Goal: Navigation & Orientation: Find specific page/section

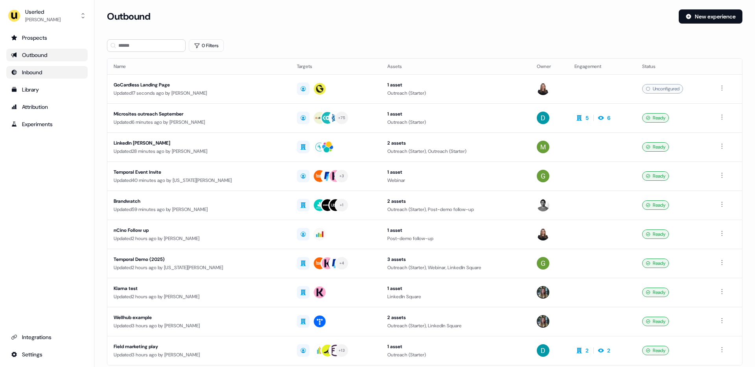
click at [45, 74] on div "Inbound" at bounding box center [47, 72] width 72 height 8
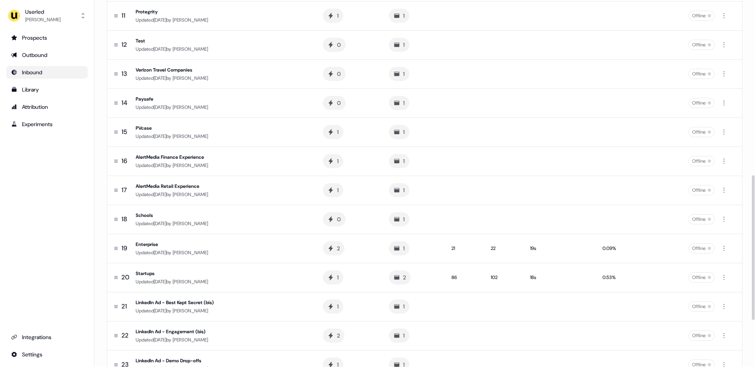
scroll to position [450, 0]
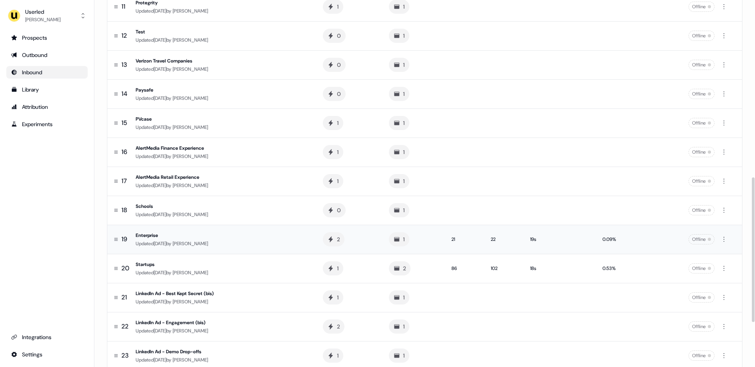
click at [294, 239] on div "Enterprise" at bounding box center [223, 236] width 175 height 8
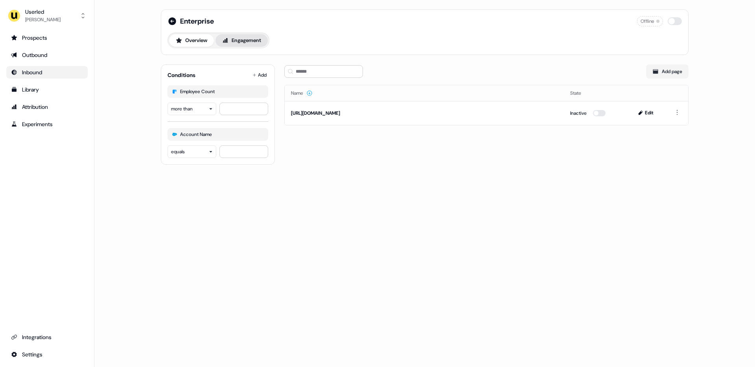
click at [236, 37] on button "Engagement" at bounding box center [242, 40] width 52 height 13
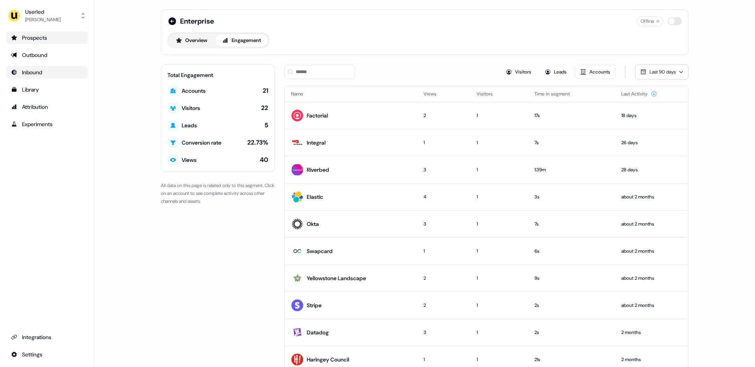
click at [35, 36] on div "Prospects" at bounding box center [47, 38] width 72 height 8
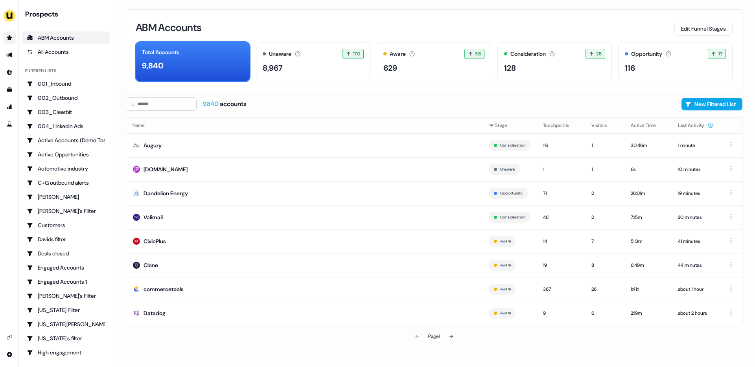
click at [643, 106] on div "9840 accounts New Filtered List" at bounding box center [434, 104] width 617 height 13
click at [711, 103] on button "New Filtered List" at bounding box center [712, 104] width 61 height 13
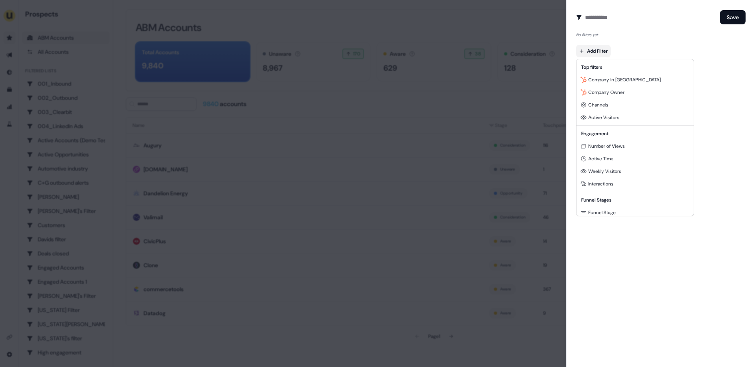
click at [590, 52] on body "For the best experience switch devices to a bigger screen. Go to Userled.io Pro…" at bounding box center [377, 183] width 755 height 367
click at [598, 106] on span "Channels" at bounding box center [598, 105] width 20 height 6
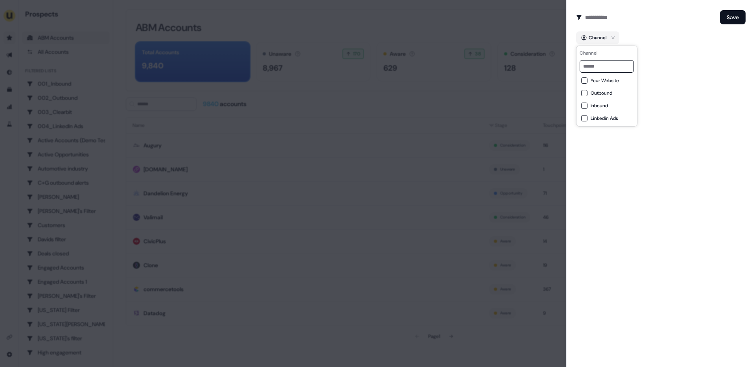
click at [585, 105] on button "Inbound" at bounding box center [584, 106] width 6 height 6
click at [584, 93] on button "Outbound" at bounding box center [584, 93] width 6 height 6
click at [583, 105] on button "Inbound" at bounding box center [584, 106] width 6 height 6
drag, startPoint x: 584, startPoint y: 107, endPoint x: 586, endPoint y: 94, distance: 13.1
click at [584, 106] on button "Inbound" at bounding box center [584, 106] width 6 height 6
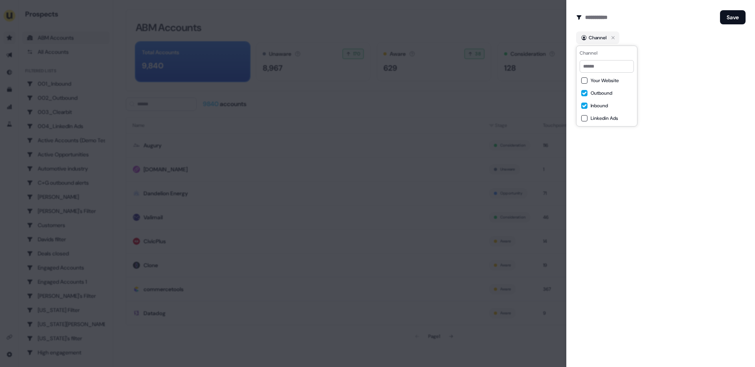
click at [585, 92] on button "Outbound" at bounding box center [584, 93] width 6 height 6
click at [520, 23] on div at bounding box center [377, 183] width 755 height 367
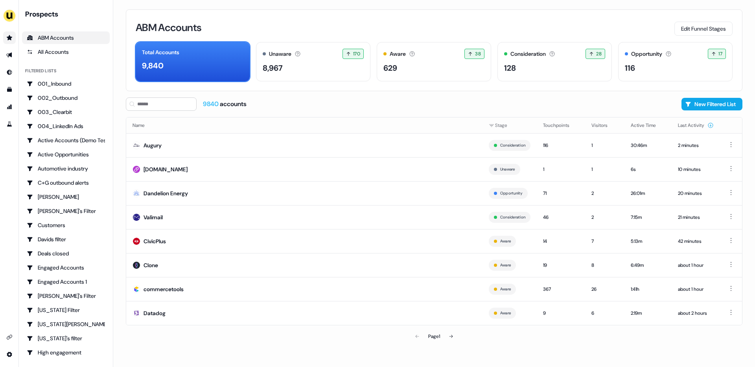
click at [118, 102] on div "ABM Accounts Edit Funnel Stages Total Accounts 9,840 Unaware The default stage …" at bounding box center [434, 183] width 642 height 367
click at [655, 32] on div "ABM Accounts Edit Funnel Stages" at bounding box center [434, 27] width 597 height 17
click at [525, 67] on div "128" at bounding box center [554, 68] width 101 height 12
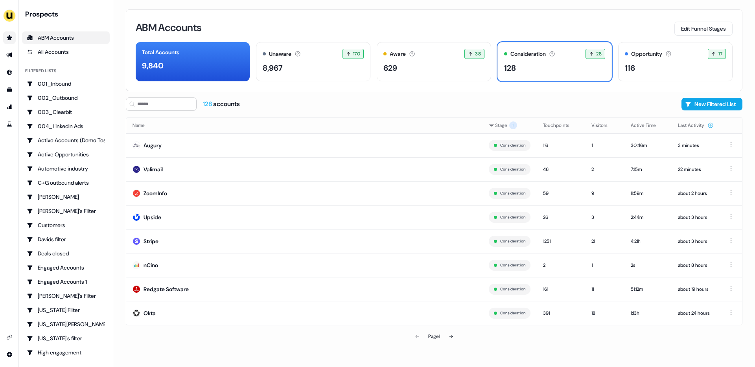
drag, startPoint x: 273, startPoint y: 101, endPoint x: 267, endPoint y: 107, distance: 7.5
click at [273, 101] on div "128 accounts New Filtered List" at bounding box center [434, 104] width 617 height 13
click at [275, 105] on div "128 accounts New Filtered List" at bounding box center [434, 104] width 617 height 13
click at [8, 201] on div "side nav menu" at bounding box center [9, 196] width 18 height 330
click at [10, 338] on icon "Go to integrations" at bounding box center [10, 337] width 6 height 5
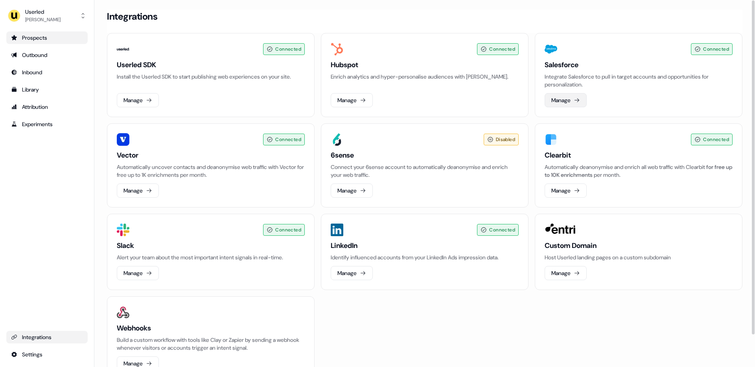
click at [567, 100] on button "Manage" at bounding box center [566, 100] width 42 height 14
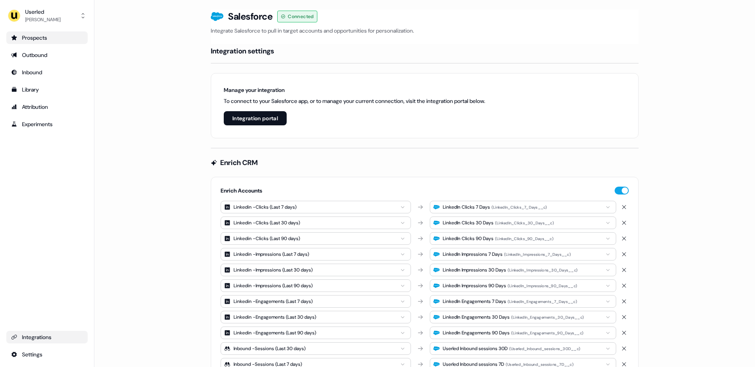
click at [28, 341] on link "Integrations" at bounding box center [46, 337] width 81 height 13
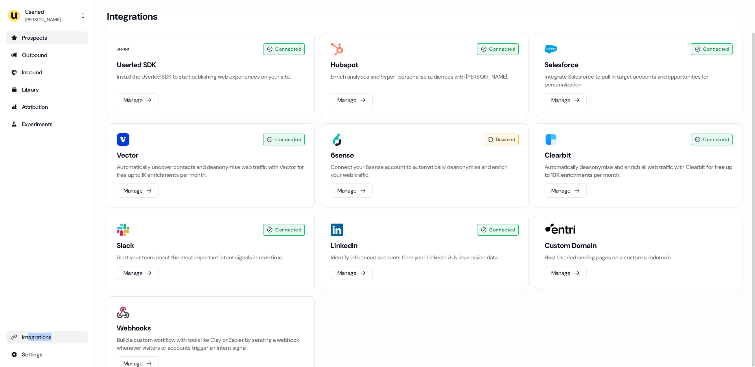
scroll to position [35, 0]
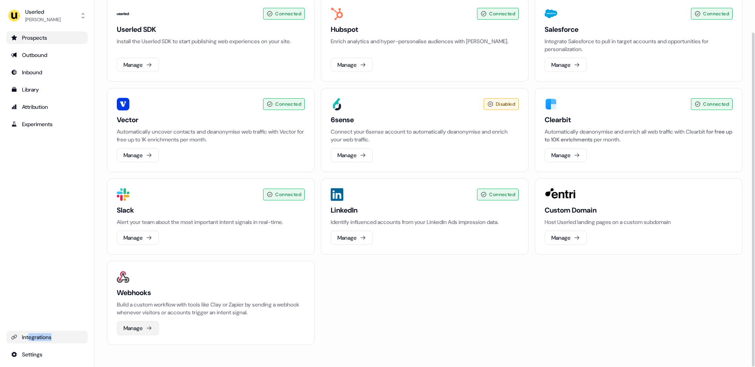
click at [138, 328] on button "Manage" at bounding box center [138, 328] width 42 height 14
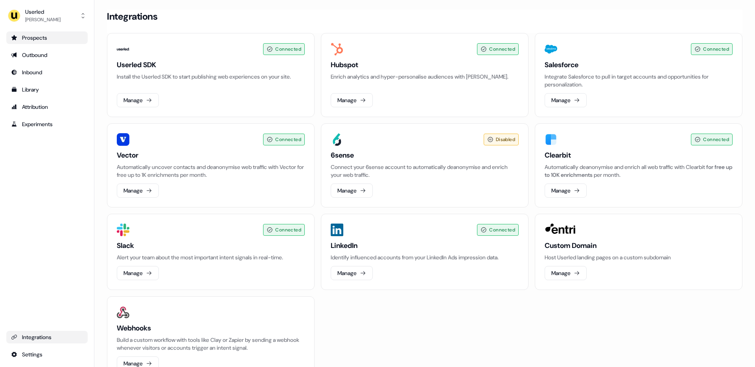
click at [48, 189] on div "Prospects Outbound Inbound Library Attribution Experiments Integrations Settings" at bounding box center [46, 196] width 81 height 330
click at [399, 319] on div "Connected Userled SDK Install the Userled SDK to start publishing web experienc…" at bounding box center [425, 207] width 636 height 348
click at [35, 174] on div "Prospects Outbound Inbound Library Attribution Experiments Integrations Settings" at bounding box center [46, 196] width 81 height 330
